Goal: Information Seeking & Learning: Learn about a topic

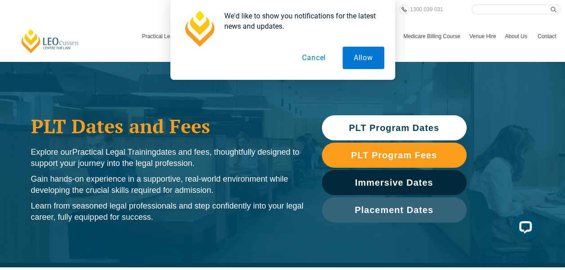
click at [315, 57] on button "Cancel" at bounding box center [314, 58] width 46 height 22
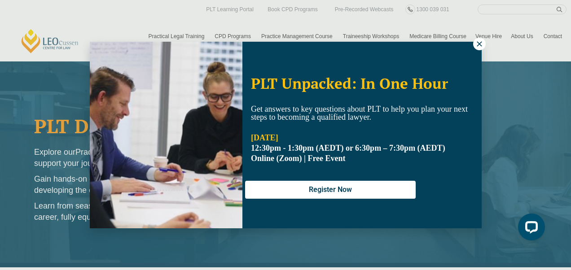
click at [479, 44] on icon at bounding box center [479, 43] width 5 height 5
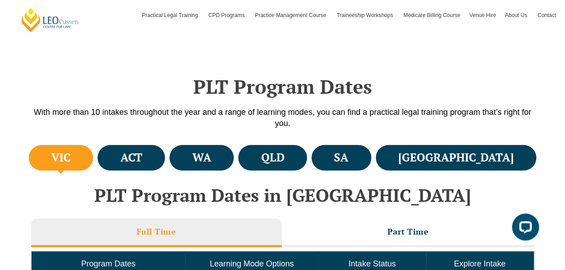
scroll to position [182, 0]
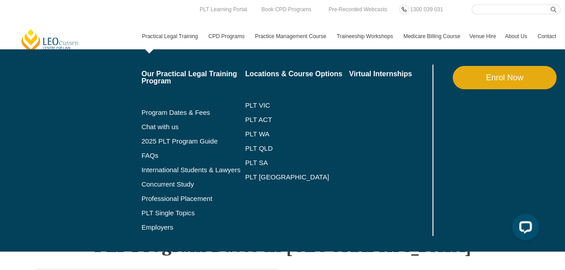
click at [172, 36] on link "Practical Legal Training" at bounding box center [170, 36] width 66 height 26
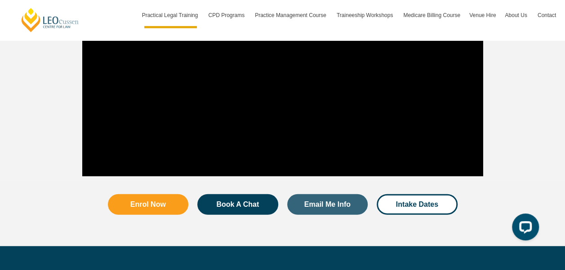
scroll to position [992, 0]
